Goal: Information Seeking & Learning: Check status

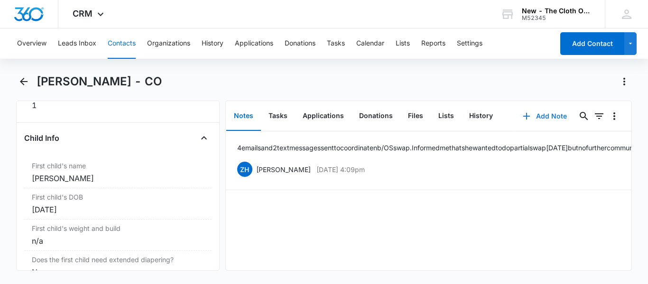
scroll to position [1108, 0]
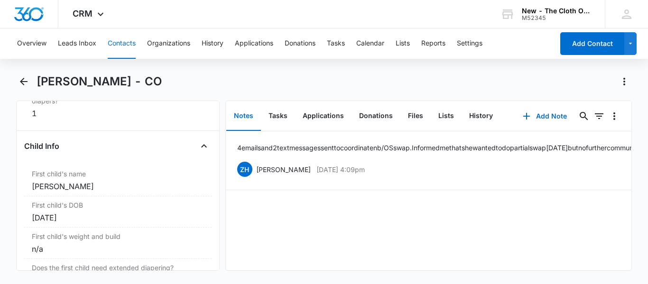
click at [132, 39] on button "Contacts" at bounding box center [122, 43] width 28 height 30
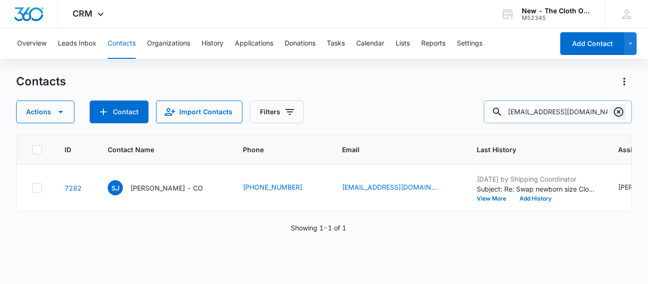
click at [620, 110] on icon "Clear" at bounding box center [618, 111] width 11 height 11
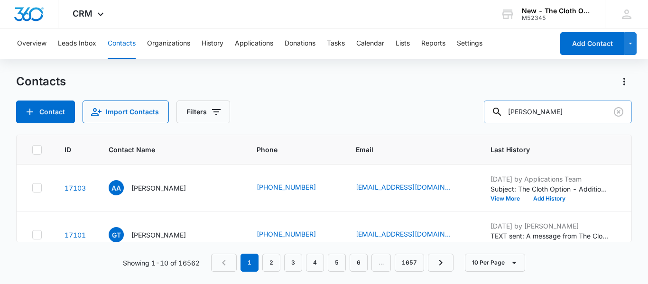
type input "[PERSON_NAME]"
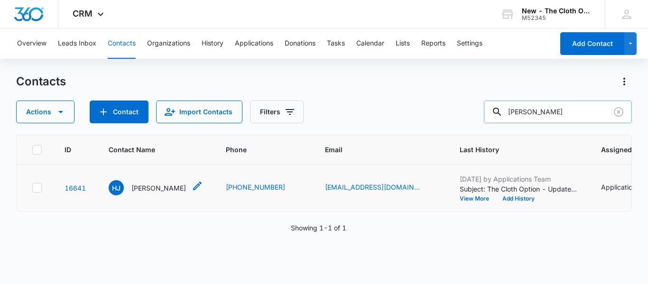
click at [156, 193] on p "[PERSON_NAME]" at bounding box center [158, 188] width 55 height 10
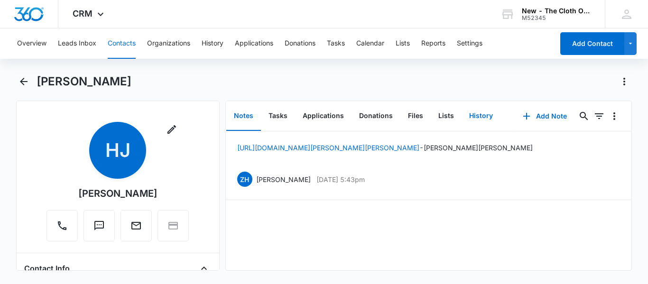
click at [479, 114] on button "History" at bounding box center [481, 116] width 39 height 29
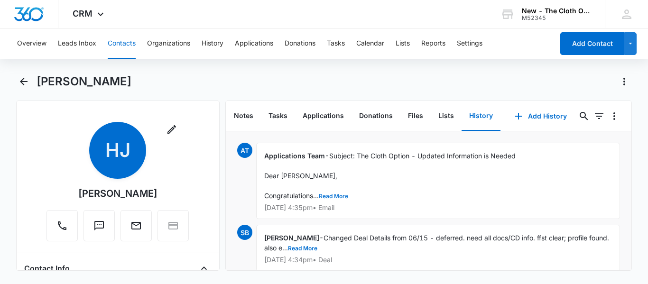
scroll to position [58, 0]
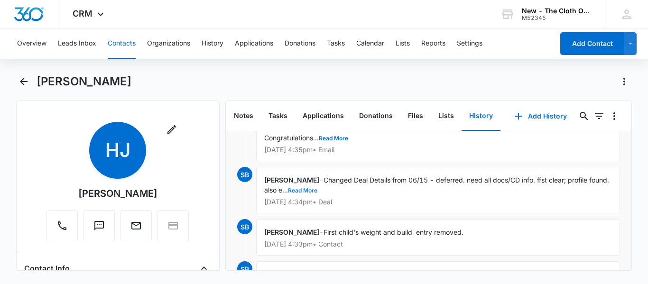
click at [317, 188] on button "Read More" at bounding box center [302, 191] width 29 height 6
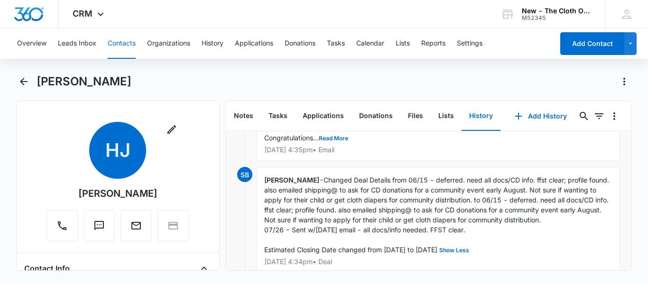
click at [544, 248] on div "[PERSON_NAME] - Changed Deal Details from 06/15 - deferred. need all docs/CD in…" at bounding box center [438, 220] width 364 height 106
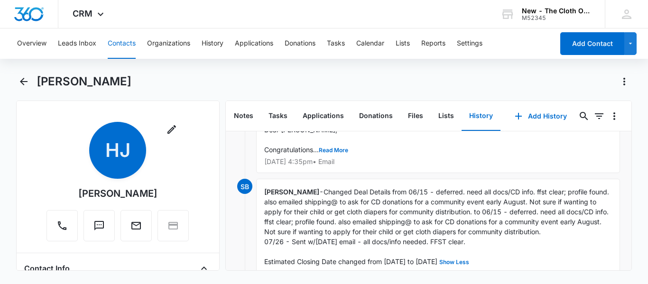
scroll to position [0, 0]
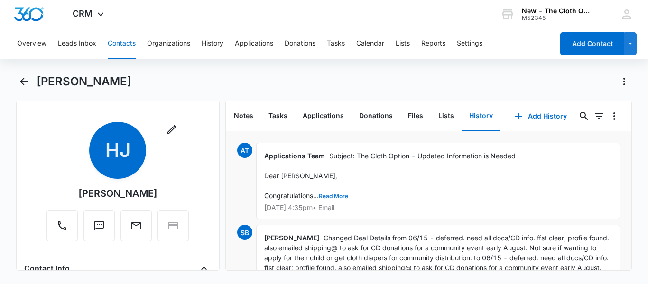
click at [334, 199] on button "Read More" at bounding box center [333, 197] width 29 height 6
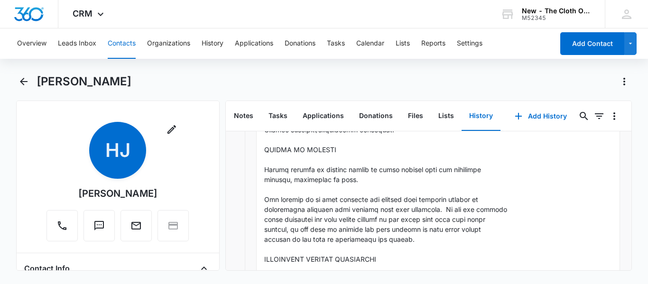
scroll to position [267, 0]
